Goal: Task Accomplishment & Management: Manage account settings

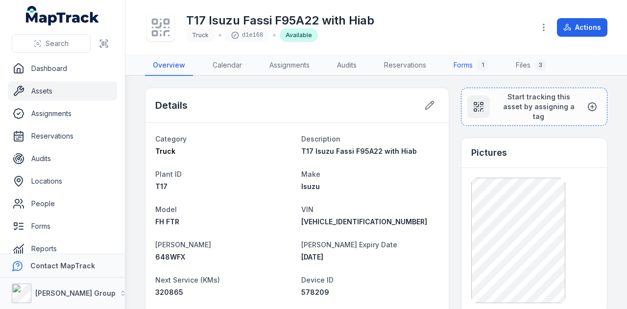
click at [483, 63] on div "1" at bounding box center [482, 65] width 12 height 12
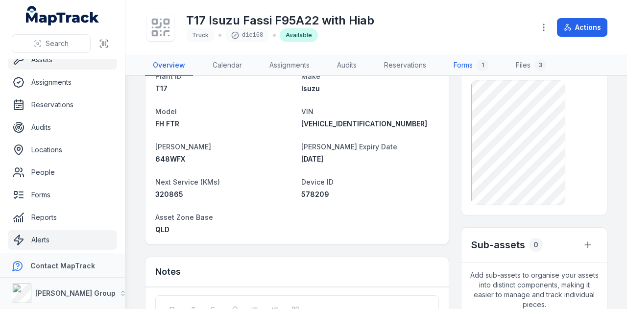
scroll to position [55, 0]
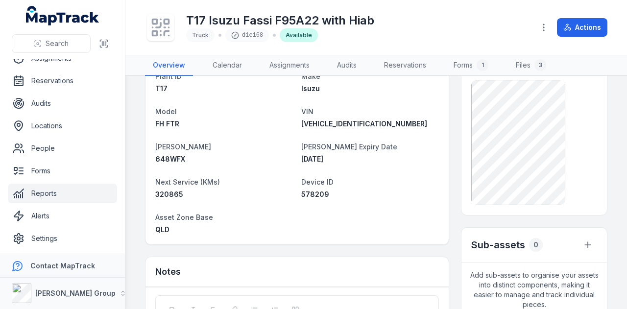
click at [70, 197] on link "Reports" at bounding box center [62, 194] width 109 height 20
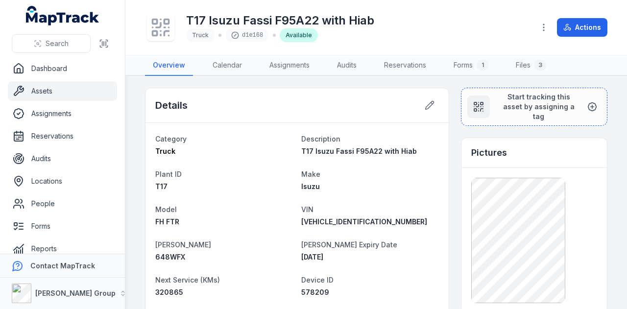
click at [74, 96] on link "Assets" at bounding box center [62, 91] width 109 height 20
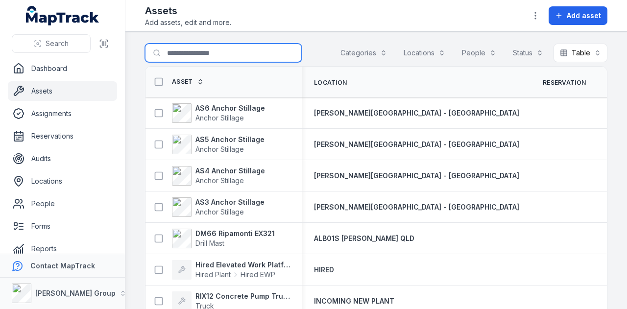
click at [199, 57] on input "Search for assets" at bounding box center [223, 53] width 157 height 19
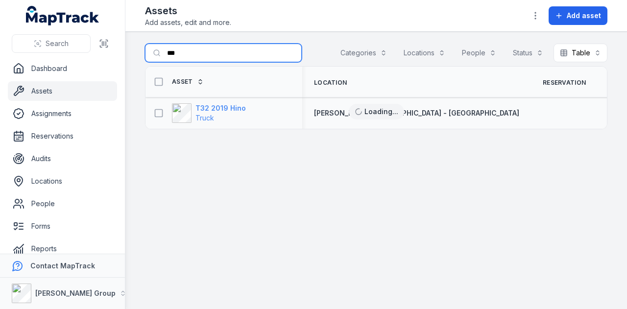
type input "***"
click at [231, 103] on strong "T32 2019 Hino" at bounding box center [220, 108] width 50 height 10
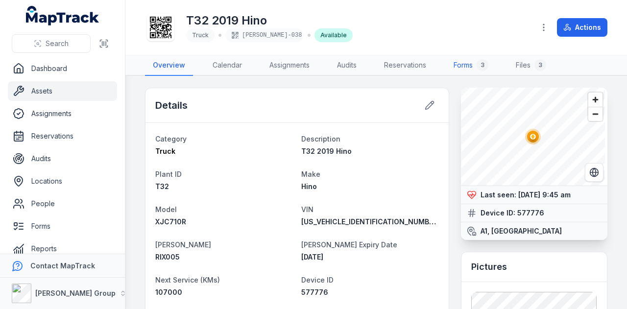
click at [456, 64] on link "Forms 3" at bounding box center [471, 65] width 50 height 21
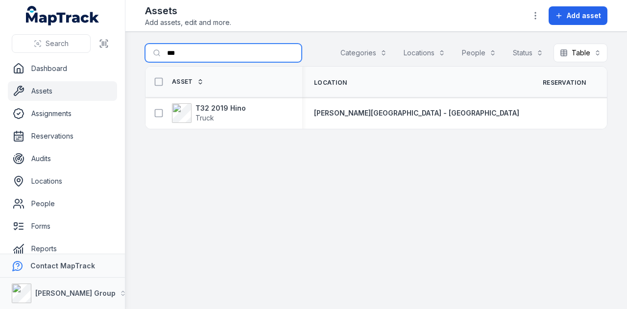
click at [200, 50] on input "***" at bounding box center [223, 53] width 157 height 19
type input "***"
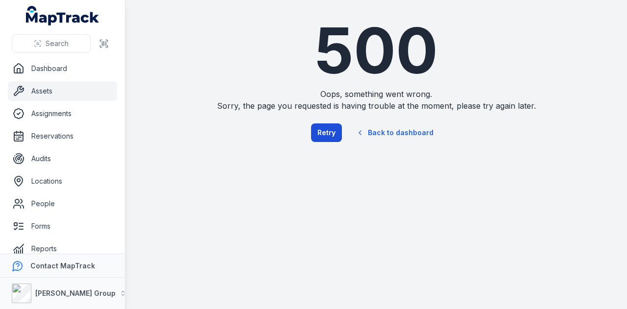
click at [337, 132] on button "Retry" at bounding box center [326, 132] width 31 height 19
click at [81, 91] on link "Assets" at bounding box center [62, 91] width 109 height 20
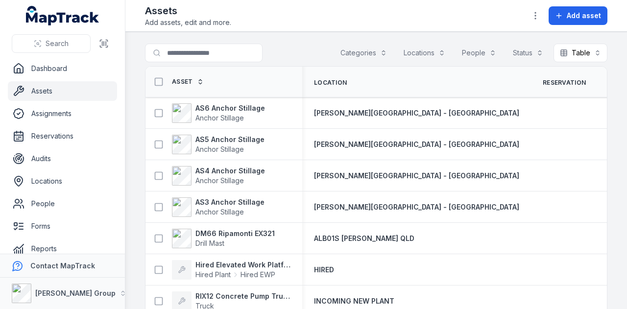
click at [225, 49] on input "Search for assets" at bounding box center [204, 53] width 118 height 19
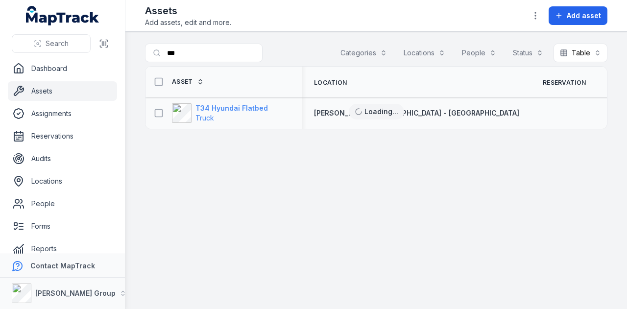
type input "***"
click at [238, 106] on strong "T34 Hyundai Flatbed" at bounding box center [231, 108] width 72 height 10
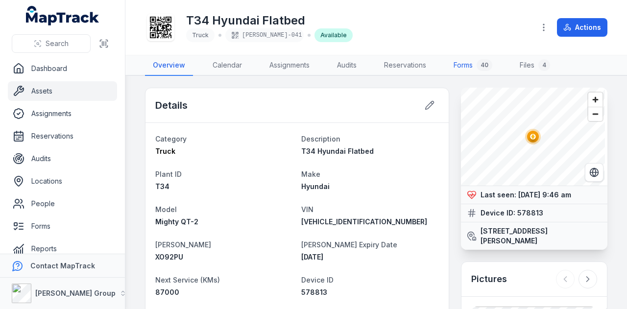
click at [475, 61] on link "Forms 40" at bounding box center [473, 65] width 54 height 21
click at [59, 74] on link "Dashboard" at bounding box center [62, 69] width 109 height 20
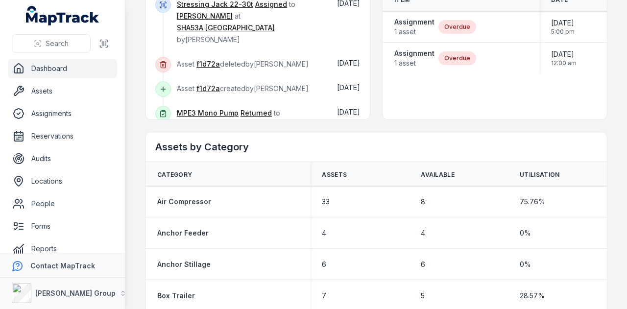
scroll to position [294, 0]
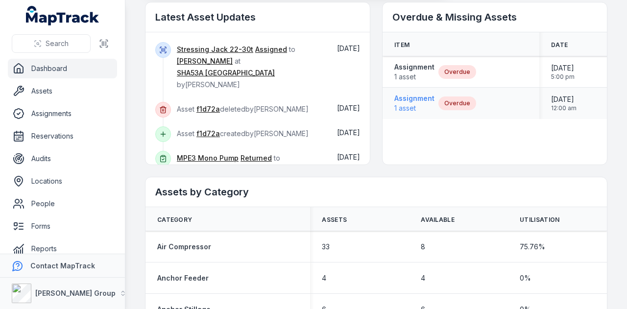
click at [407, 95] on strong "Assignment" at bounding box center [414, 99] width 40 height 10
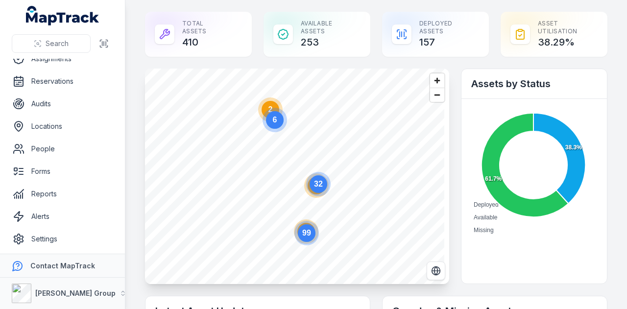
scroll to position [55, 0]
click at [66, 192] on link "Reports" at bounding box center [62, 194] width 109 height 20
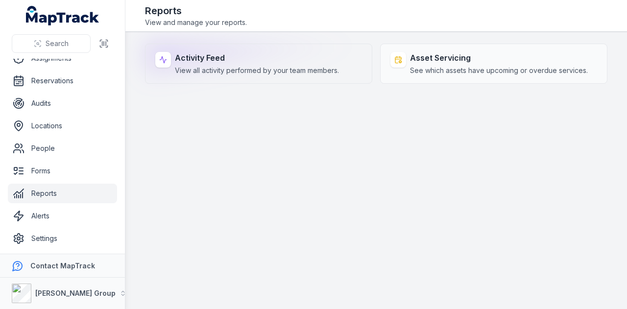
click at [202, 53] on strong "Activity Feed" at bounding box center [257, 58] width 164 height 12
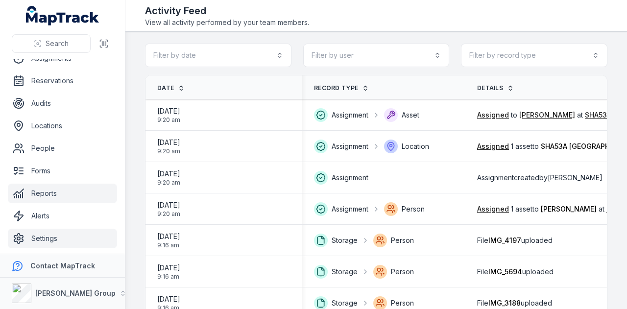
click at [90, 231] on link "Settings" at bounding box center [62, 239] width 109 height 20
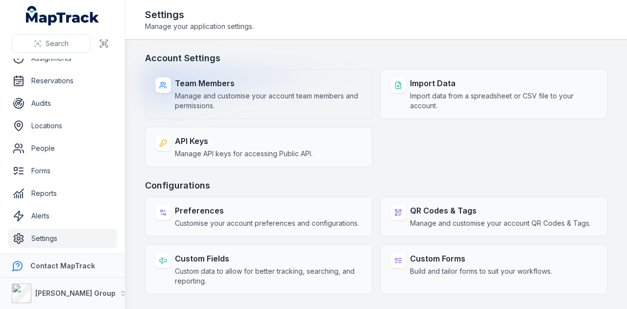
click at [281, 93] on span "Manage and customise your account team members and permissions." at bounding box center [268, 101] width 187 height 20
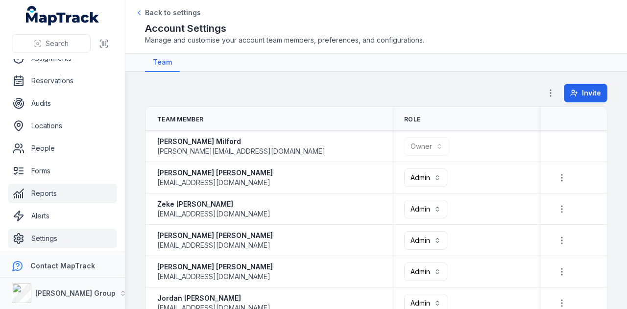
click at [57, 189] on link "Reports" at bounding box center [62, 194] width 109 height 20
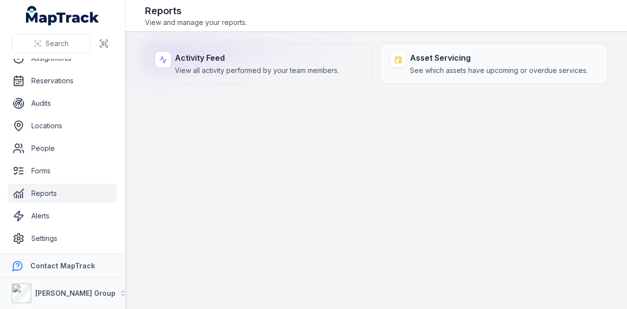
click at [221, 66] on span "View all activity performed by your team members." at bounding box center [257, 71] width 164 height 10
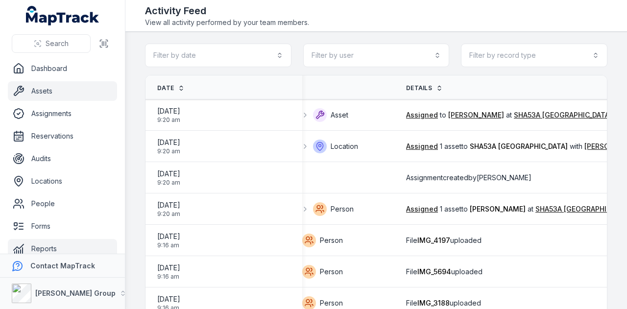
click at [74, 100] on link "Assets" at bounding box center [62, 91] width 109 height 20
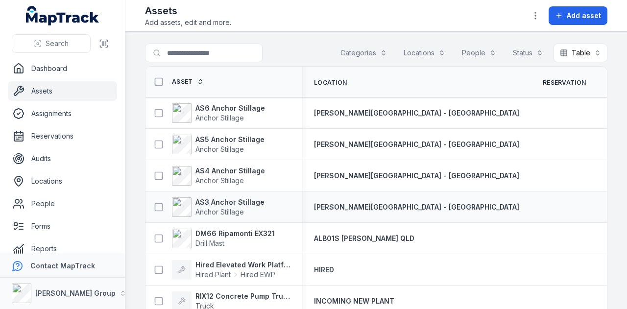
scroll to position [0, 355]
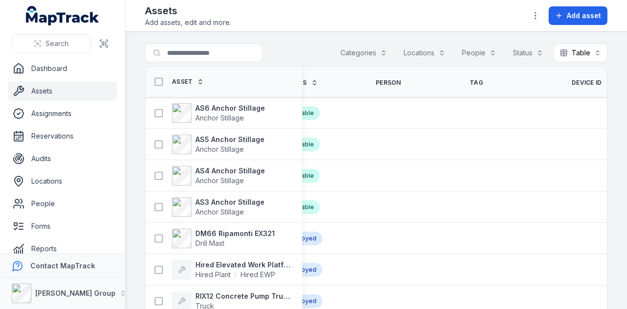
click at [571, 83] on span "Device ID" at bounding box center [586, 83] width 30 height 8
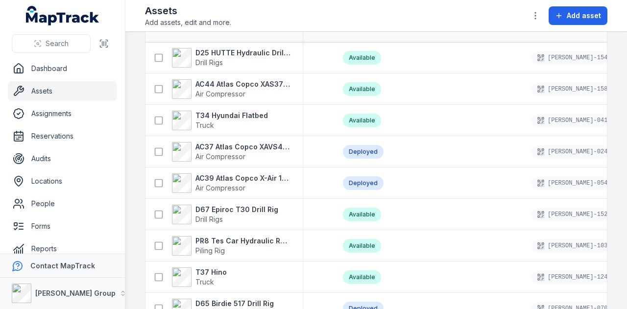
scroll to position [53, 0]
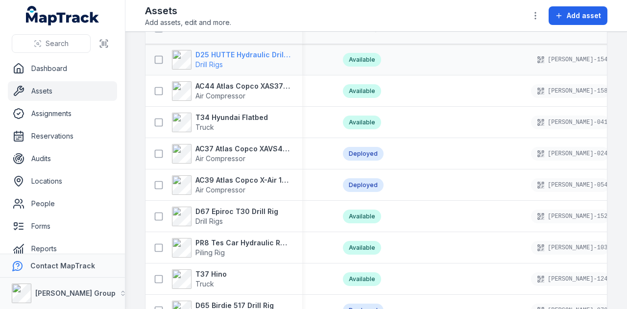
click at [235, 55] on strong "D25 HUTTE Hydraulic Drill Rig" at bounding box center [242, 55] width 95 height 10
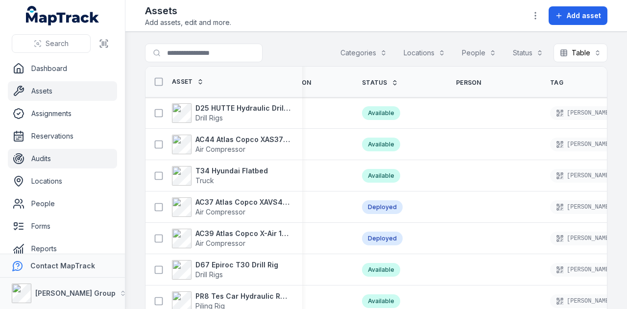
scroll to position [49, 0]
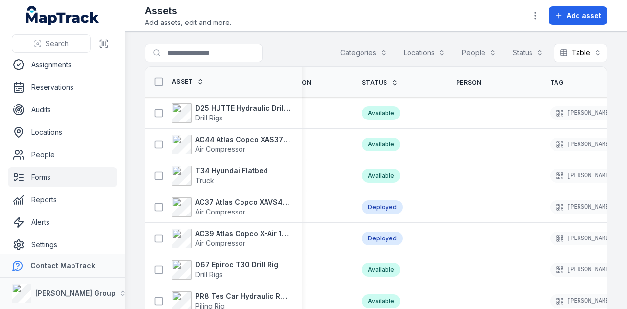
click at [79, 176] on link "Forms" at bounding box center [62, 177] width 109 height 20
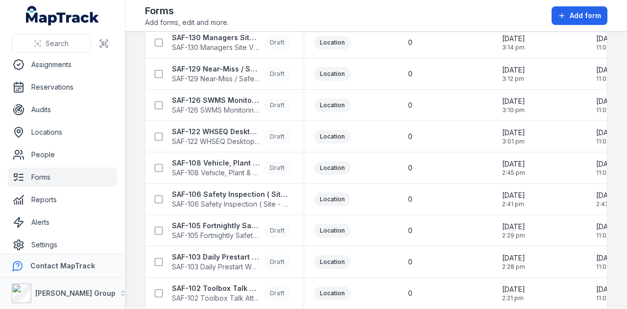
scroll to position [245, 0]
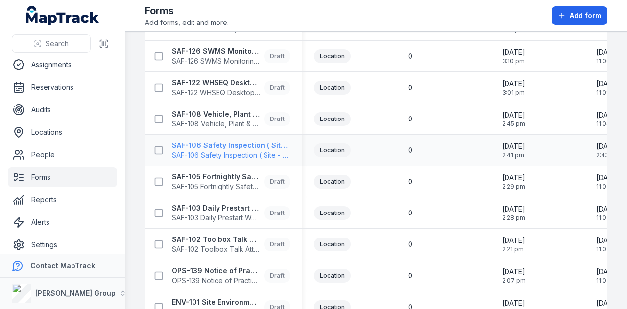
click at [210, 145] on strong "SAF-106 Safety Inspection ( Site - Weekly )" at bounding box center [231, 146] width 118 height 10
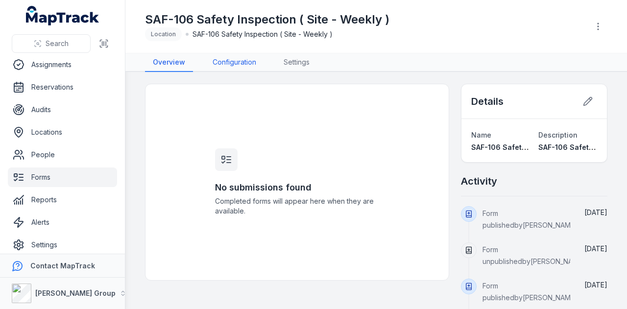
click at [242, 60] on link "Configuration" at bounding box center [234, 62] width 59 height 19
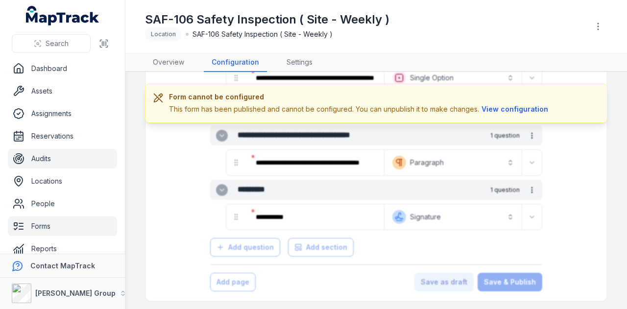
click at [76, 161] on link "Audits" at bounding box center [62, 159] width 109 height 20
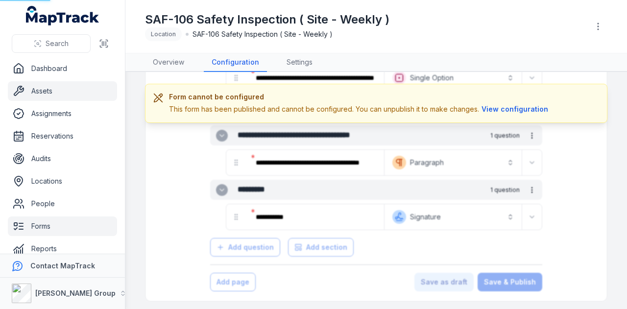
click at [81, 92] on link "Assets" at bounding box center [62, 91] width 109 height 20
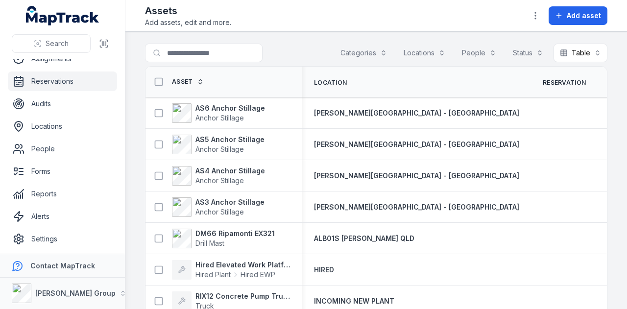
scroll to position [55, 0]
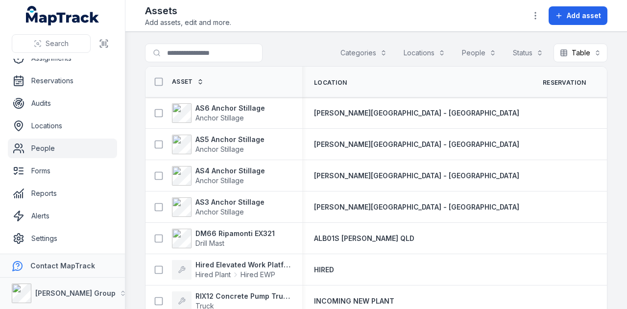
click at [78, 145] on link "People" at bounding box center [62, 149] width 109 height 20
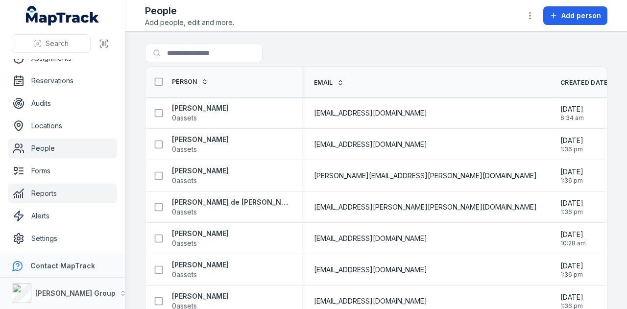
click at [63, 194] on link "Reports" at bounding box center [62, 194] width 109 height 20
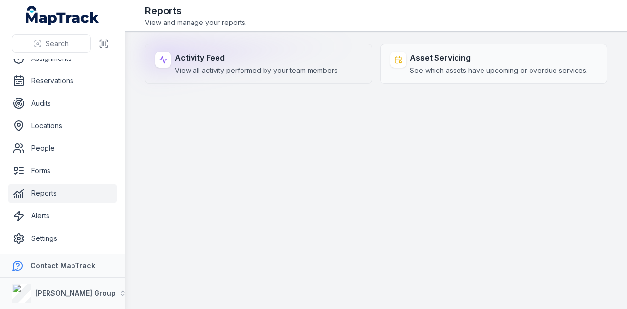
click at [222, 57] on strong "Activity Feed" at bounding box center [257, 58] width 164 height 12
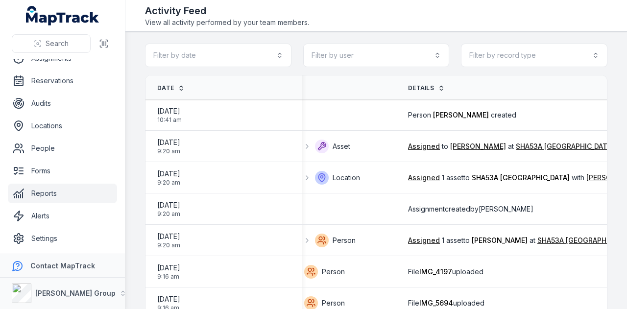
scroll to position [0, 70]
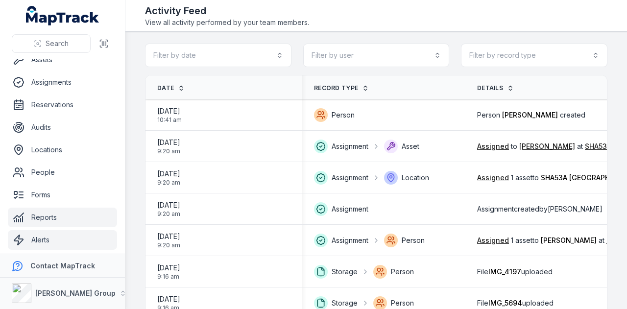
scroll to position [55, 0]
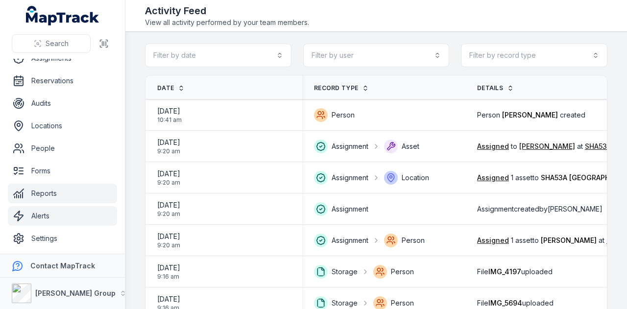
click at [71, 218] on link "Alerts" at bounding box center [62, 216] width 109 height 20
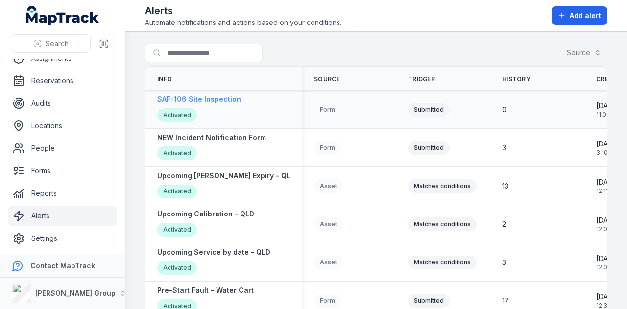
click at [220, 96] on strong "SAF-106 Site Inspection" at bounding box center [199, 99] width 84 height 10
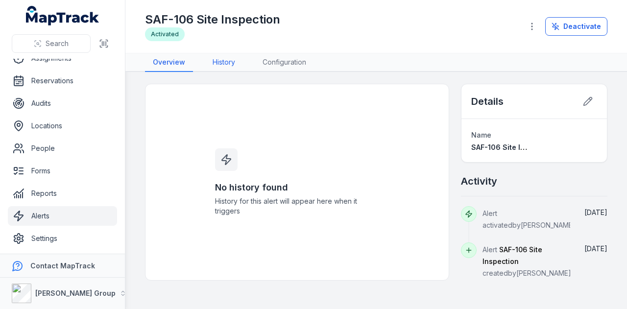
click at [210, 55] on link "History" at bounding box center [224, 62] width 38 height 19
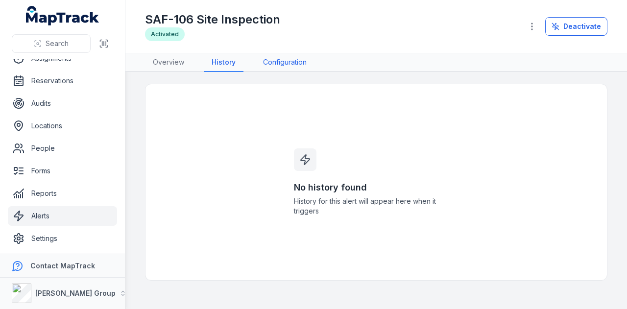
click at [285, 67] on link "Configuration" at bounding box center [284, 62] width 59 height 19
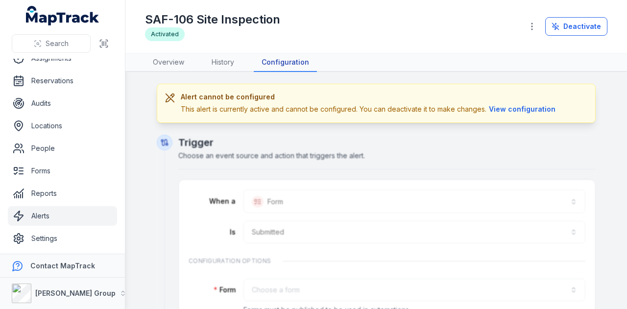
scroll to position [49, 0]
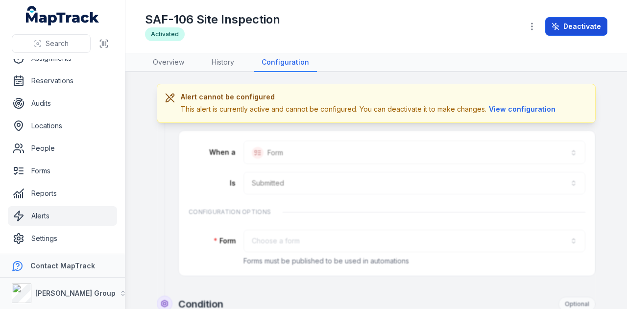
click at [599, 25] on button "Deactivate" at bounding box center [576, 26] width 62 height 19
